Goal: Check status: Check status

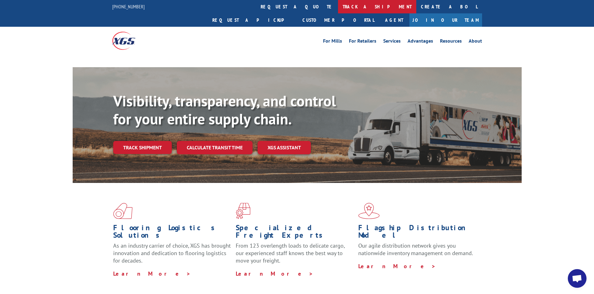
click at [338, 8] on link "track a shipment" at bounding box center [377, 6] width 78 height 13
click at [338, 6] on link "track a shipment" at bounding box center [377, 6] width 78 height 13
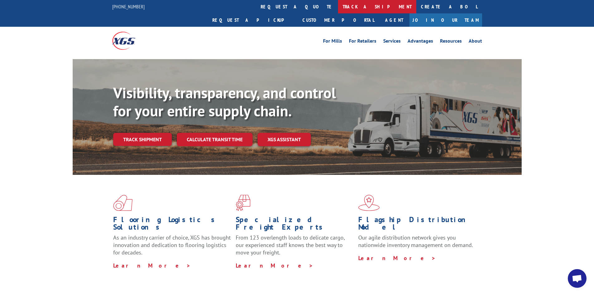
click at [338, 8] on link "track a shipment" at bounding box center [377, 6] width 78 height 13
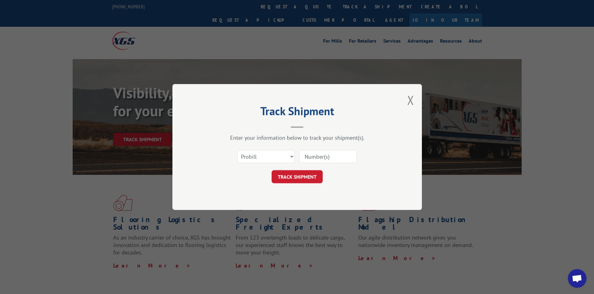
click at [324, 159] on input at bounding box center [327, 156] width 57 height 13
paste input "17616392"
type input "17616392"
click at [305, 174] on button "TRACK SHIPMENT" at bounding box center [296, 176] width 51 height 13
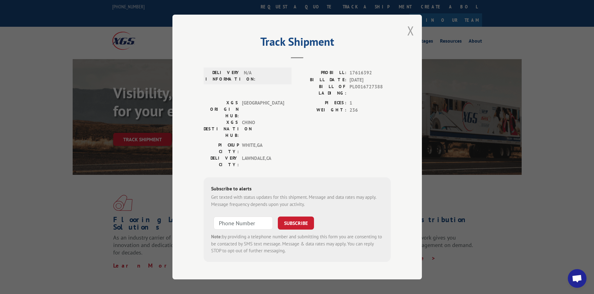
click at [411, 36] on button "Close modal" at bounding box center [410, 30] width 7 height 17
